Goal: Transaction & Acquisition: Download file/media

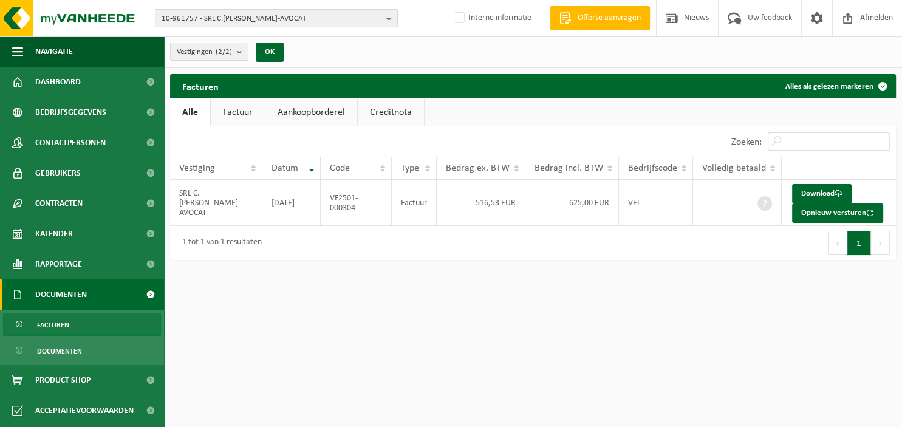
click at [390, 16] on b "button" at bounding box center [391, 18] width 11 height 17
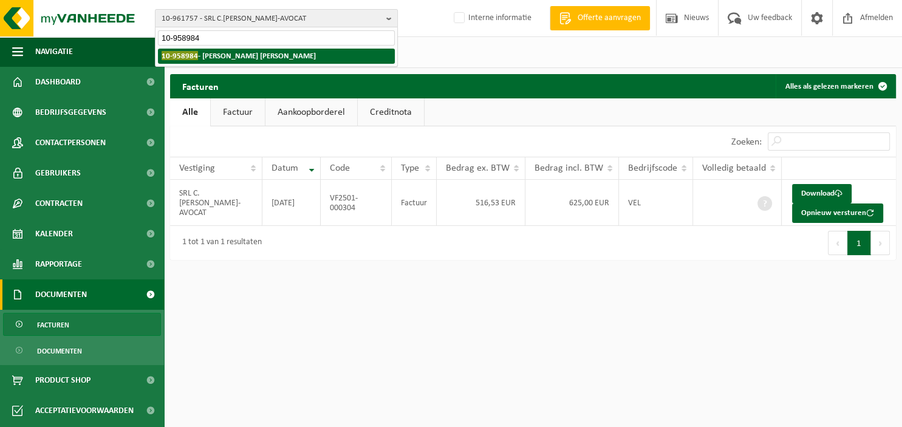
type input "10-958984"
click at [253, 58] on strong "10-958984 - ALEXANDRE JEAN MARC" at bounding box center [239, 55] width 154 height 9
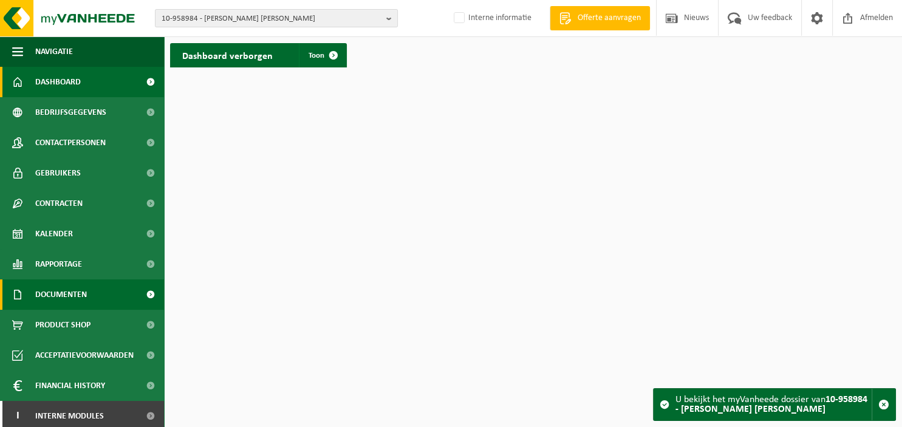
click at [66, 303] on span "Documenten" at bounding box center [61, 294] width 52 height 30
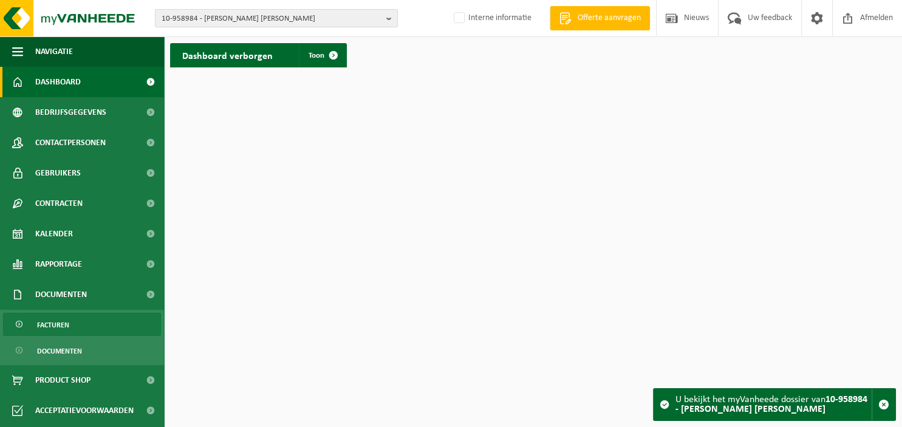
click at [59, 328] on span "Facturen" at bounding box center [53, 324] width 32 height 23
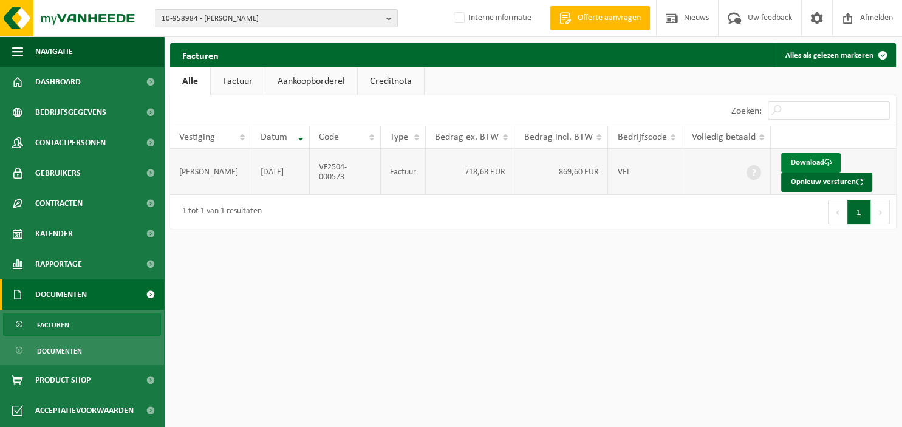
click at [815, 160] on link "Download" at bounding box center [811, 162] width 60 height 19
click at [389, 16] on b "button" at bounding box center [391, 18] width 11 height 17
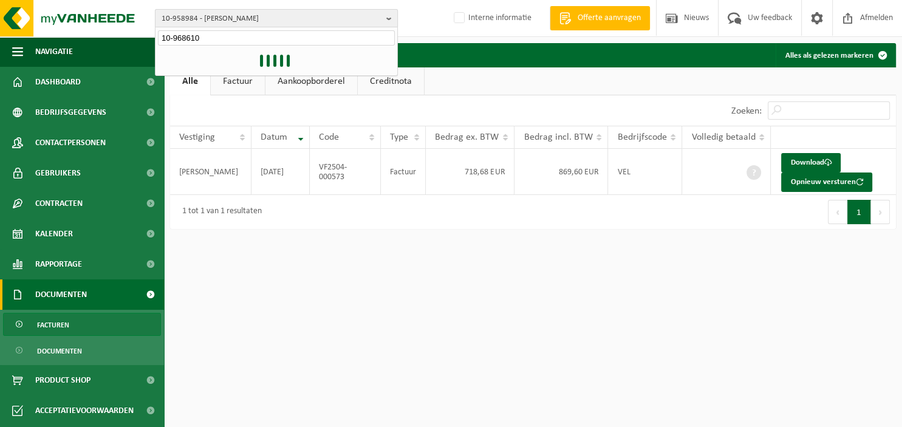
type input "10-968610"
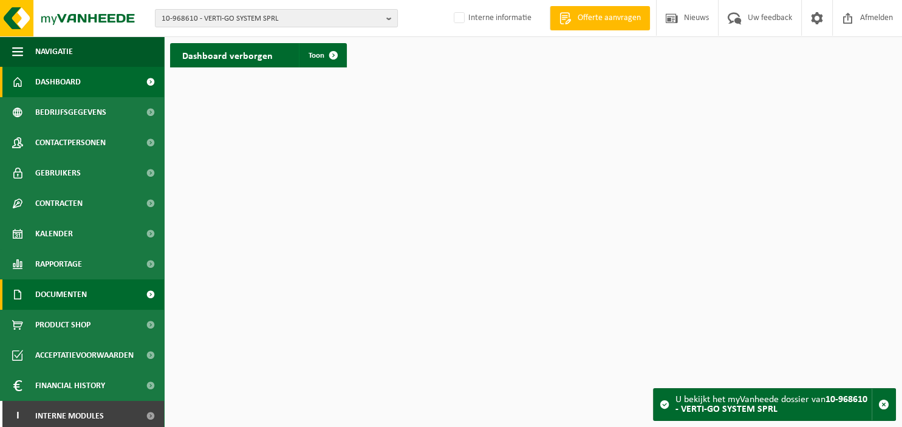
click at [54, 293] on span "Documenten" at bounding box center [61, 294] width 52 height 30
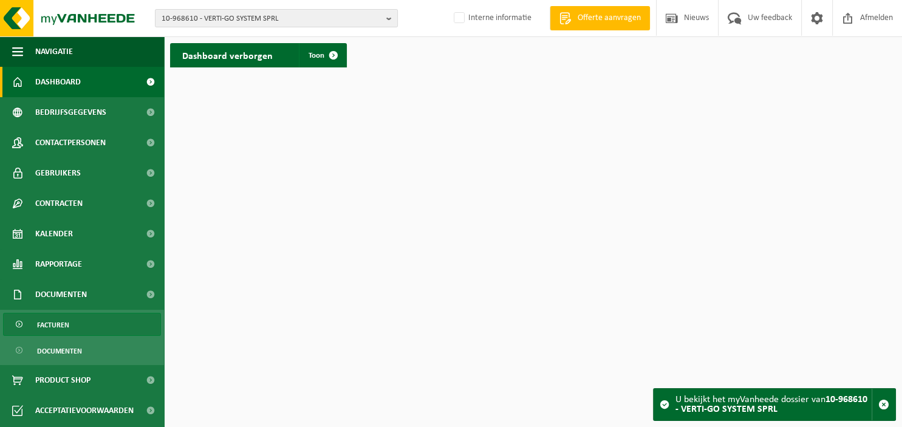
click at [73, 329] on link "Facturen" at bounding box center [82, 324] width 158 height 23
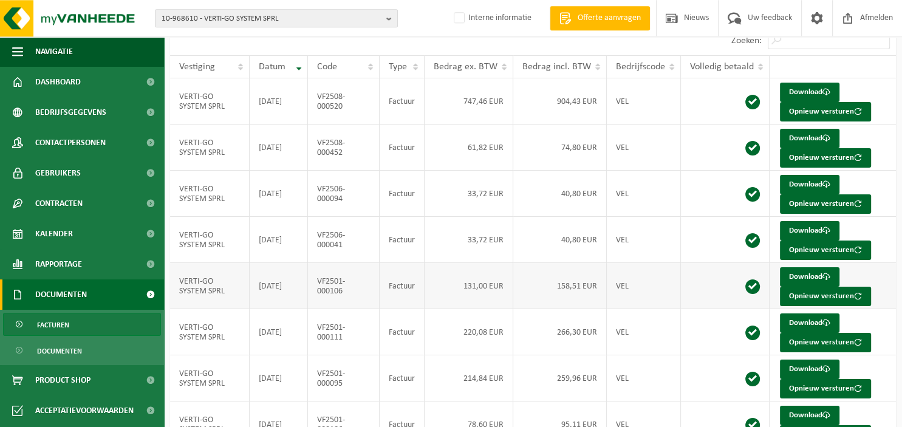
scroll to position [127, 0]
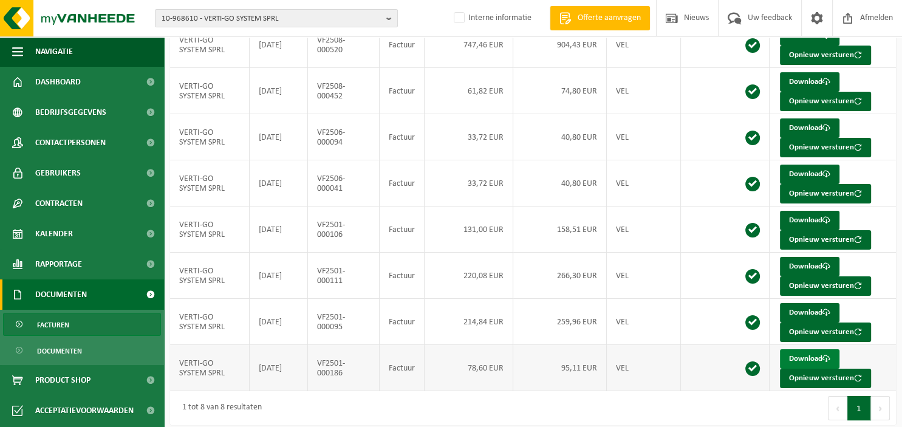
click at [796, 354] on link "Download" at bounding box center [810, 358] width 60 height 19
